Goal: Task Accomplishment & Management: Complete application form

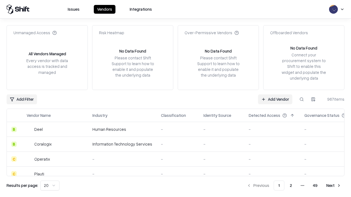
click at [275, 99] on link "Add Vendor" at bounding box center [275, 99] width 34 height 10
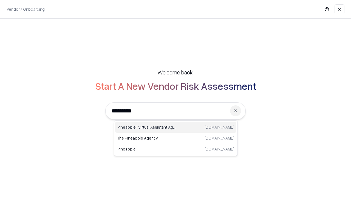
click at [176, 127] on div "Pineapple | Virtual Assistant Agency trypineapple.com" at bounding box center [175, 127] width 121 height 11
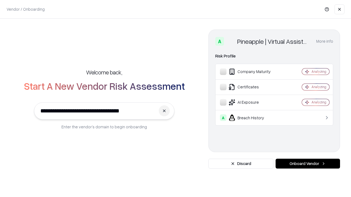
type input "**********"
click at [307, 164] on button "Onboard Vendor" at bounding box center [307, 164] width 64 height 10
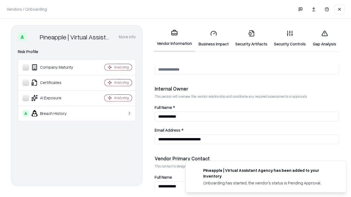
scroll to position [284, 0]
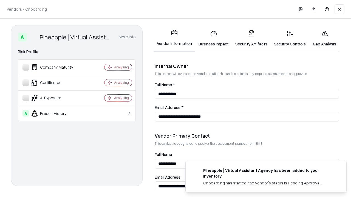
click at [251, 38] on link "Security Artifacts" at bounding box center [251, 38] width 39 height 25
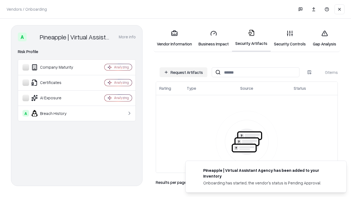
click at [183, 72] on button "Request Artifacts" at bounding box center [183, 72] width 48 height 10
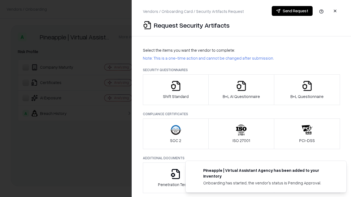
click at [306, 90] on icon "button" at bounding box center [306, 86] width 11 height 11
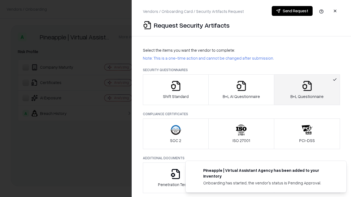
click at [241, 90] on icon "button" at bounding box center [241, 86] width 11 height 11
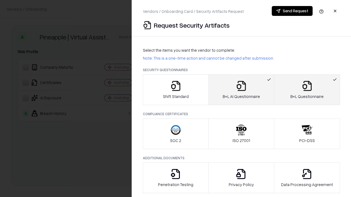
click at [292, 11] on button "Send Request" at bounding box center [291, 11] width 41 height 10
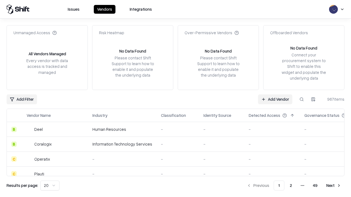
click at [301, 99] on button at bounding box center [301, 99] width 10 height 10
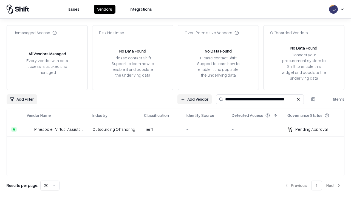
type input "**********"
click at [179, 129] on td "Tier 1" at bounding box center [160, 129] width 42 height 15
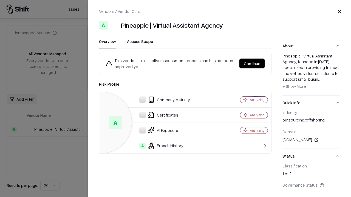
click at [252, 64] on button "Continue" at bounding box center [251, 64] width 25 height 10
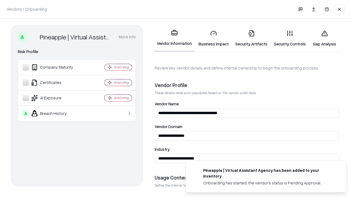
click at [251, 38] on link "Security Artifacts" at bounding box center [251, 38] width 39 height 25
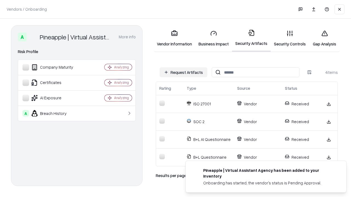
click at [324, 38] on link "Gap Analysis" at bounding box center [324, 38] width 31 height 25
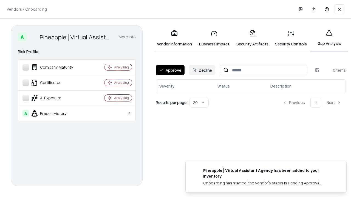
click at [170, 70] on button "Approve" at bounding box center [170, 70] width 29 height 10
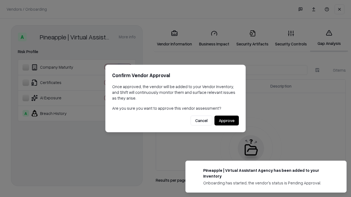
click at [226, 121] on button "Approve" at bounding box center [226, 121] width 24 height 10
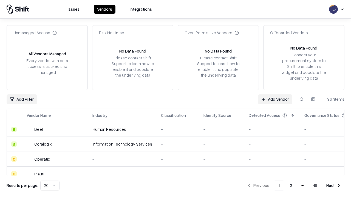
type input "**********"
click at [275, 99] on link "Add Vendor" at bounding box center [275, 99] width 34 height 10
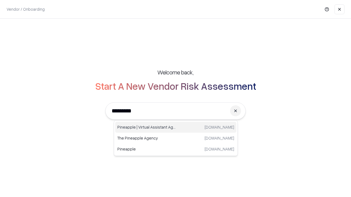
click at [176, 127] on div "Pineapple | Virtual Assistant Agency trypineapple.com" at bounding box center [175, 127] width 121 height 11
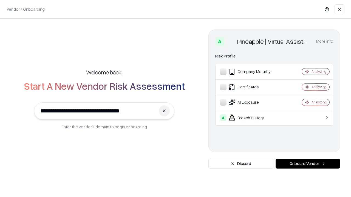
type input "**********"
click at [307, 164] on button "Onboard Vendor" at bounding box center [307, 164] width 64 height 10
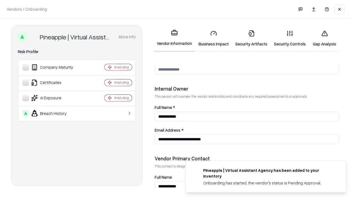
scroll to position [284, 0]
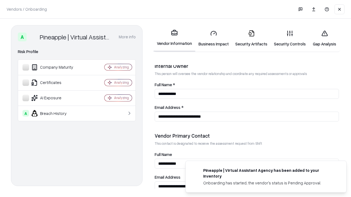
click at [324, 38] on link "Gap Analysis" at bounding box center [324, 38] width 31 height 25
